Goal: Task Accomplishment & Management: Use online tool/utility

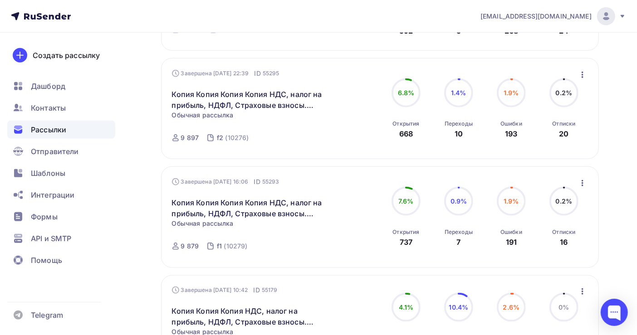
scroll to position [544, 0]
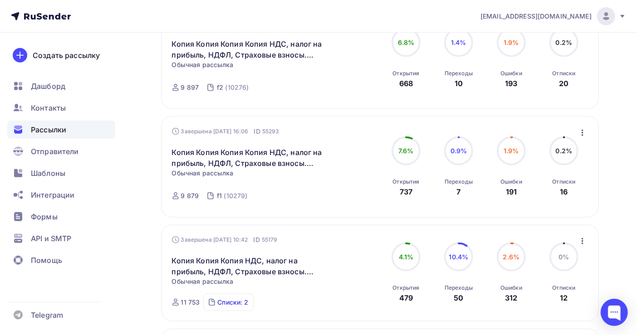
click at [240, 307] on div "Списки: 2" at bounding box center [232, 302] width 31 height 9
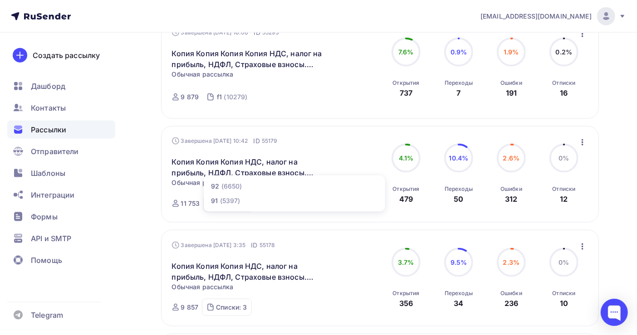
scroll to position [665, 0]
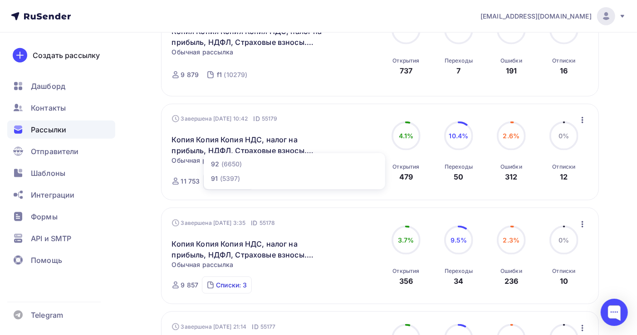
click at [224, 289] on div "Списки: 3" at bounding box center [231, 285] width 31 height 9
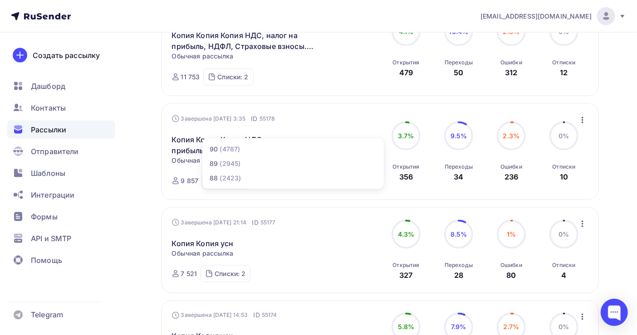
scroll to position [786, 0]
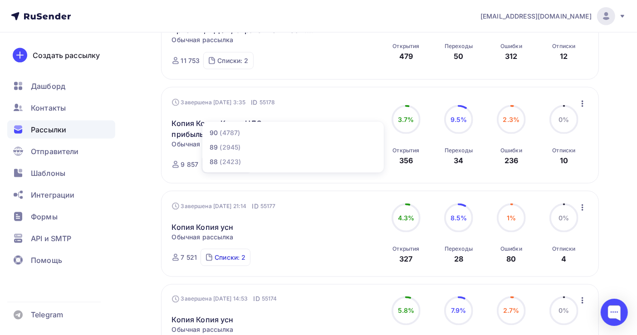
click at [233, 262] on div "Списки: 2" at bounding box center [229, 257] width 31 height 9
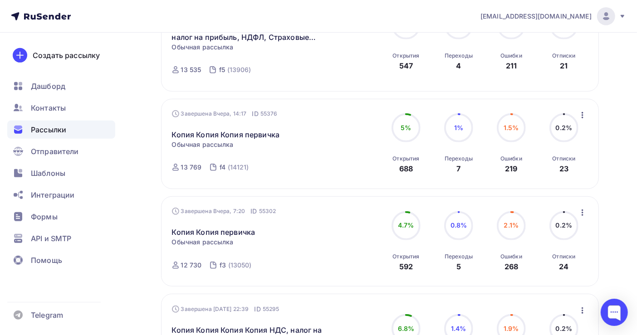
scroll to position [242, 0]
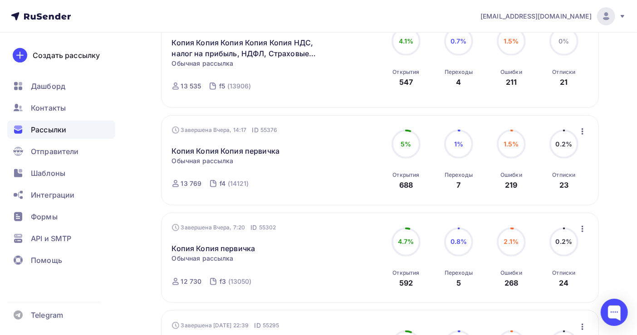
click at [584, 135] on icon "button" at bounding box center [582, 131] width 11 height 11
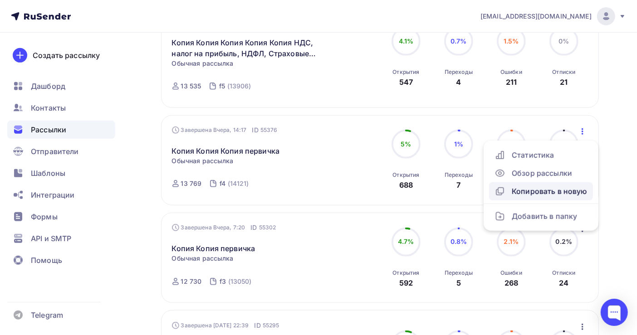
click at [551, 191] on div "Копировать в новую" at bounding box center [540, 191] width 93 height 11
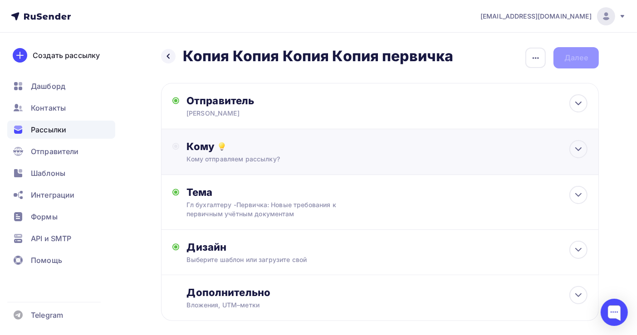
click at [250, 152] on div "Кому" at bounding box center [386, 146] width 401 height 13
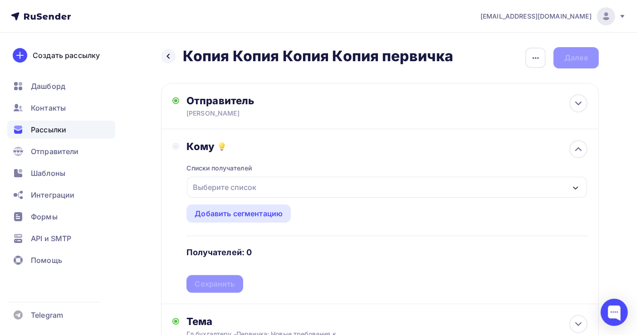
click at [239, 191] on div "Выберите список" at bounding box center [224, 187] width 71 height 16
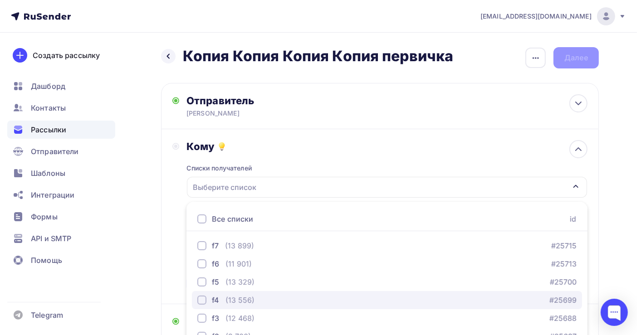
scroll to position [102, 0]
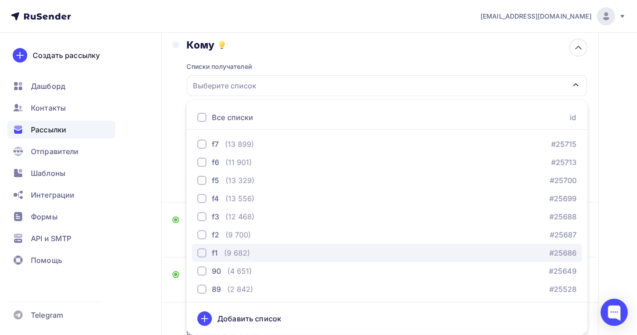
click at [240, 252] on div "(9 682)" at bounding box center [237, 253] width 26 height 11
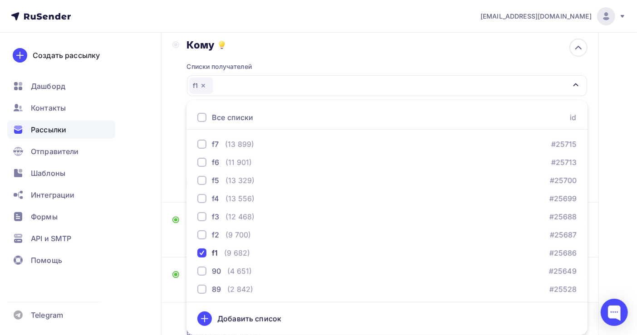
click at [617, 200] on div "Назад Копия Копия Копия Копия первичка Копия Копия Копия Копия первичка Закончи…" at bounding box center [318, 169] width 637 height 476
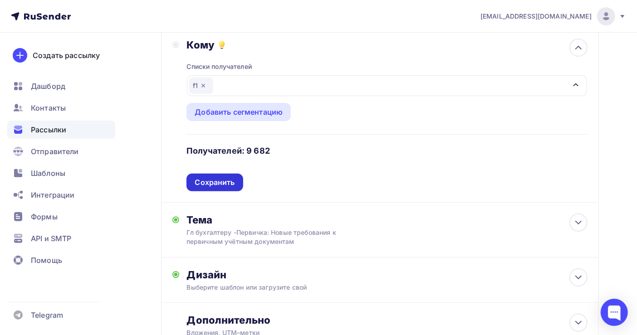
click at [205, 184] on div "Сохранить" at bounding box center [215, 182] width 40 height 10
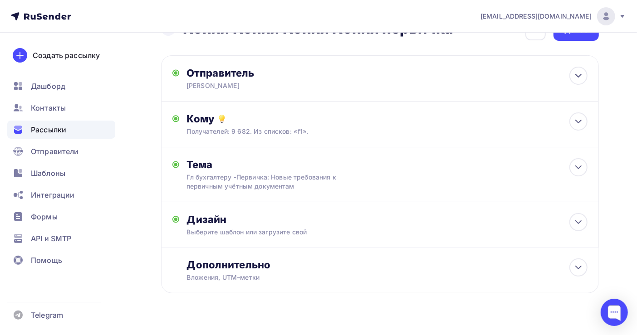
scroll to position [0, 0]
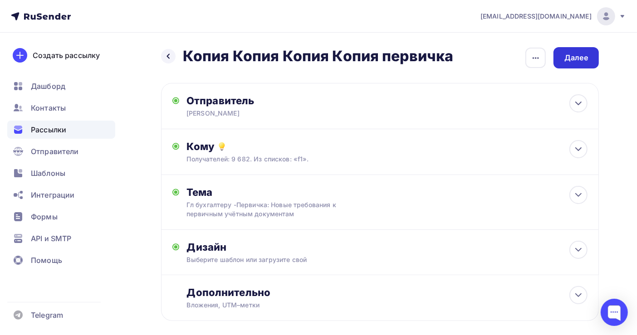
click at [573, 60] on div "Далее" at bounding box center [576, 58] width 24 height 10
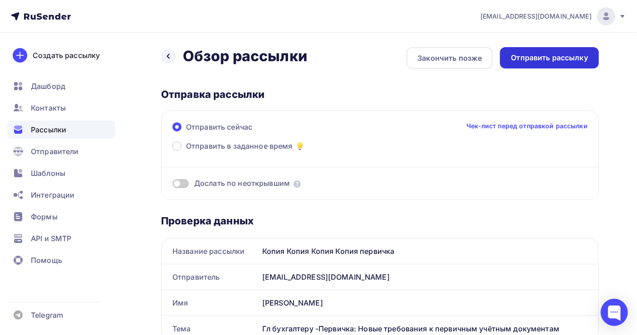
click at [524, 54] on div "Отправить рассылку" at bounding box center [549, 58] width 77 height 10
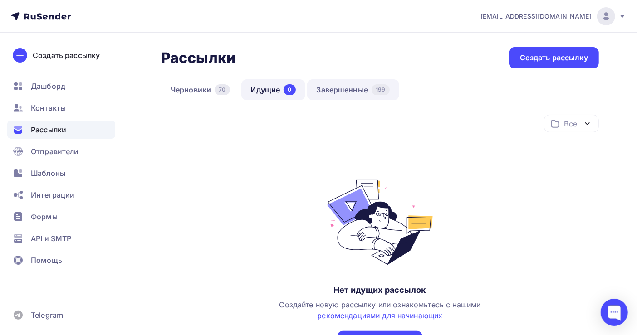
click at [342, 93] on link "Завершенные 199" at bounding box center [353, 89] width 92 height 21
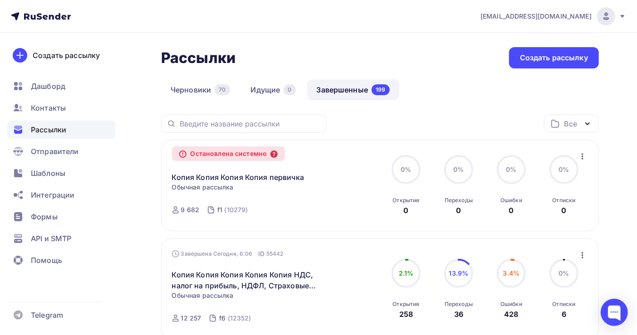
click at [277, 151] on icon at bounding box center [273, 154] width 7 height 7
click at [236, 158] on div "Остановлена системно" at bounding box center [228, 153] width 113 height 15
click at [276, 155] on icon at bounding box center [273, 154] width 7 height 7
click at [224, 182] on link "Копия Копия Копия Копия первичка" at bounding box center [238, 177] width 132 height 11
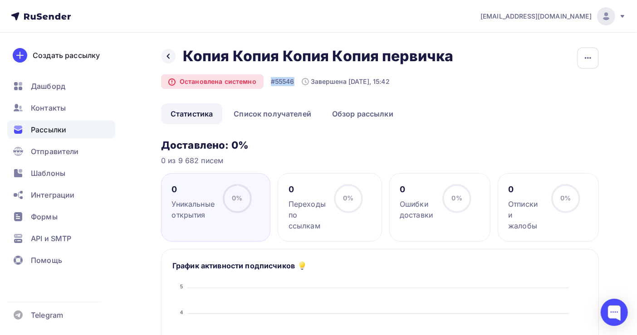
drag, startPoint x: 295, startPoint y: 83, endPoint x: 269, endPoint y: 85, distance: 26.0
click at [269, 85] on div "Остановлена системно #55546 Завершена [DATE], 15:42" at bounding box center [275, 81] width 229 height 15
copy div "#55546"
click at [614, 315] on div at bounding box center [613, 312] width 27 height 27
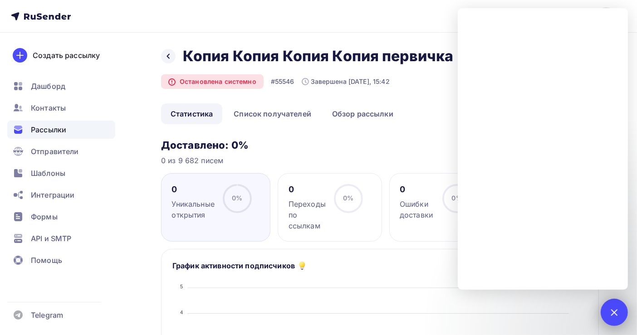
click at [617, 307] on div at bounding box center [613, 312] width 27 height 27
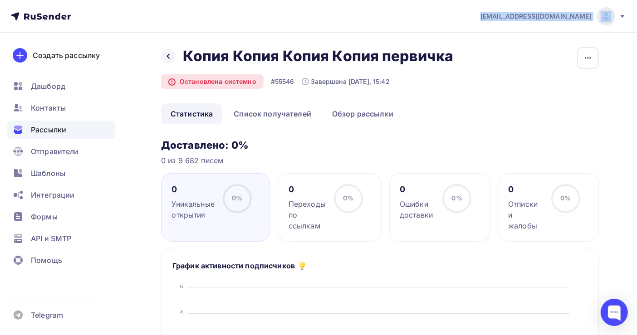
drag, startPoint x: 546, startPoint y: 16, endPoint x: 597, endPoint y: 16, distance: 50.8
click at [597, 16] on div "[EMAIL_ADDRESS][DOMAIN_NAME] Аккаунт Тарифы Выйти" at bounding box center [548, 16] width 155 height 18
copy div "[EMAIL_ADDRESS][DOMAIN_NAME]"
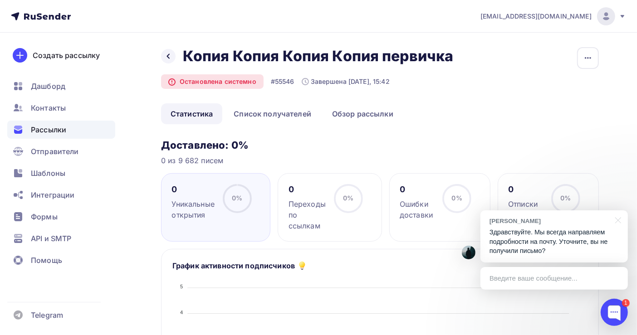
click at [566, 247] on p "Здравствуйте. Мы всегда направляем подробности на почту. Уточните, вы не получи…" at bounding box center [553, 242] width 129 height 28
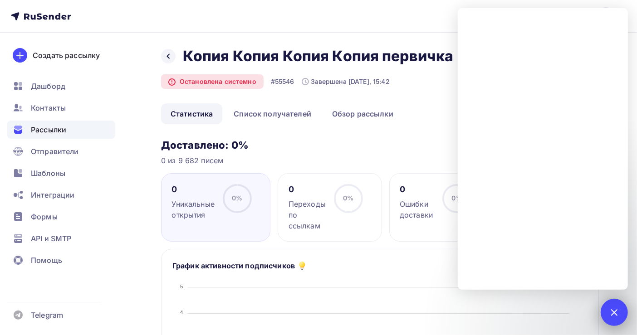
click at [610, 312] on div at bounding box center [614, 312] width 12 height 12
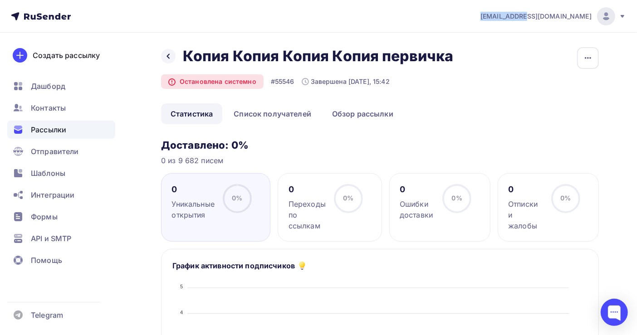
drag, startPoint x: 548, startPoint y: 19, endPoint x: 591, endPoint y: 22, distance: 42.7
click at [591, 22] on div "[EMAIL_ADDRESS][DOMAIN_NAME] Аккаунт Тарифы Выйти" at bounding box center [548, 16] width 155 height 18
drag, startPoint x: 591, startPoint y: 22, endPoint x: 463, endPoint y: 106, distance: 153.1
click at [463, 106] on ul "Статистика Список получателей Обзор рассылки" at bounding box center [380, 113] width 438 height 21
drag, startPoint x: 548, startPoint y: 16, endPoint x: 595, endPoint y: 18, distance: 47.2
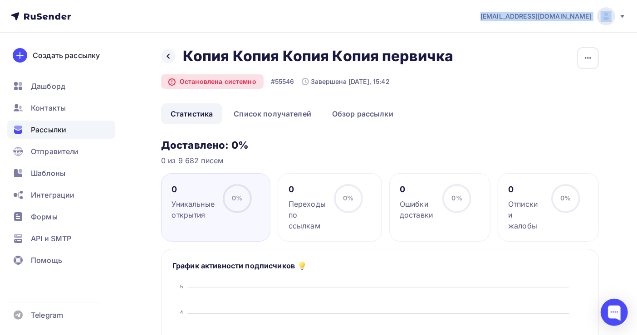
click at [595, 18] on div "[EMAIL_ADDRESS][DOMAIN_NAME] Аккаунт Тарифы Выйти" at bounding box center [548, 16] width 155 height 18
copy div "[EMAIL_ADDRESS][DOMAIN_NAME]"
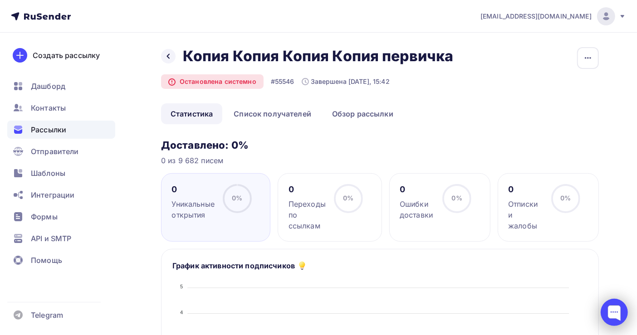
click at [613, 311] on div at bounding box center [613, 312] width 27 height 27
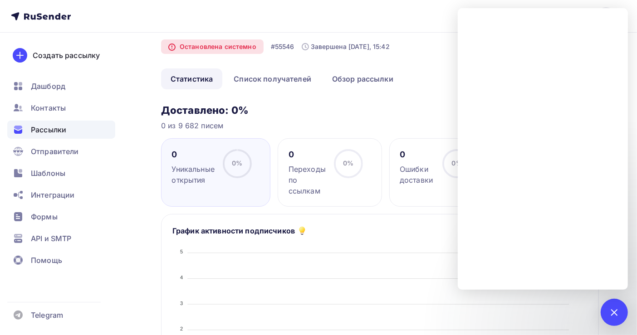
scroll to position [60, 0]
